Goal: Check status: Check status

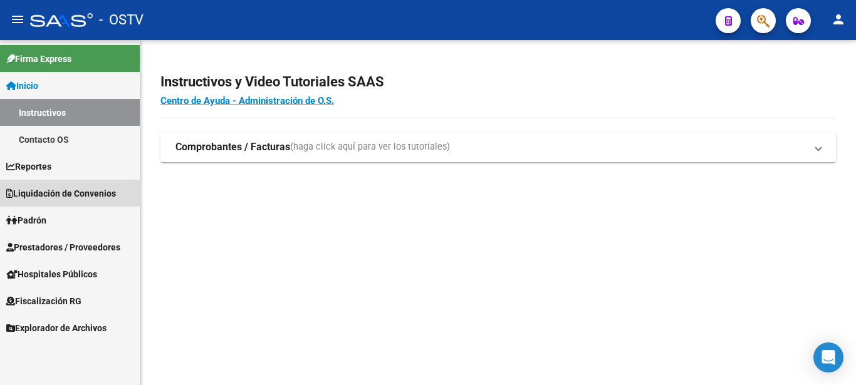
click at [36, 193] on span "Liquidación de Convenios" at bounding box center [61, 194] width 110 height 14
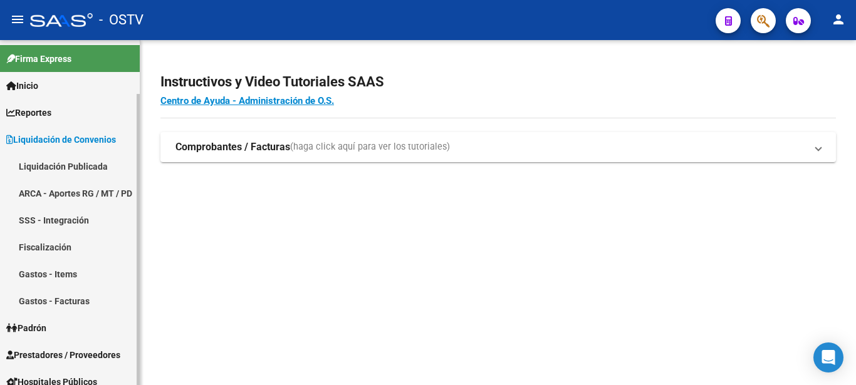
click at [61, 163] on link "Liquidación Publicada" at bounding box center [70, 166] width 140 height 27
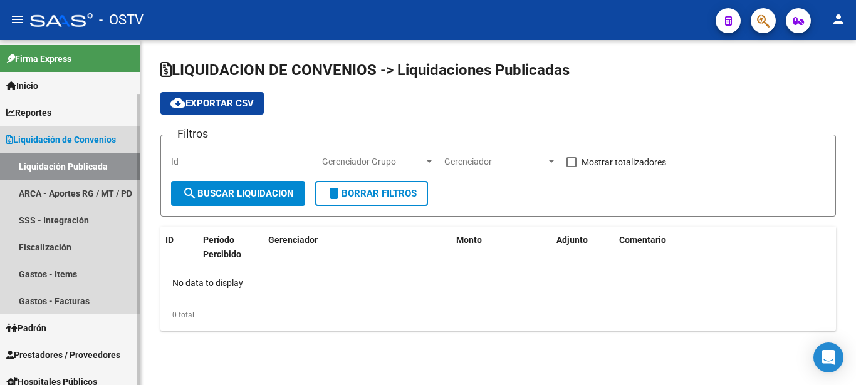
click at [61, 163] on link "Liquidación Publicada" at bounding box center [70, 166] width 140 height 27
checkbox input "true"
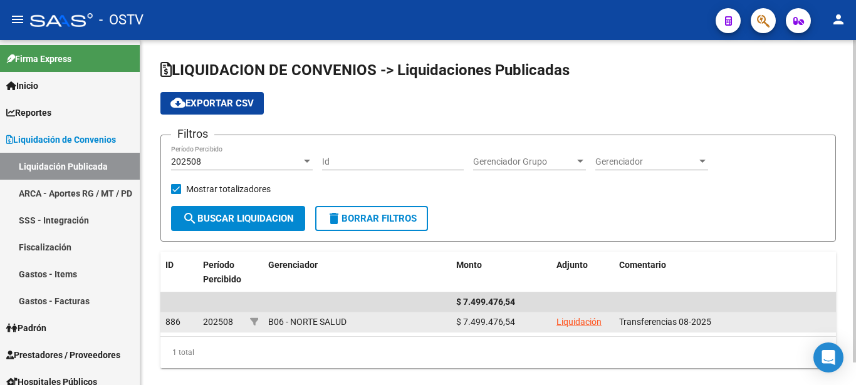
click at [590, 326] on link "Liquidación" at bounding box center [578, 322] width 45 height 10
